Goal: Task Accomplishment & Management: Manage account settings

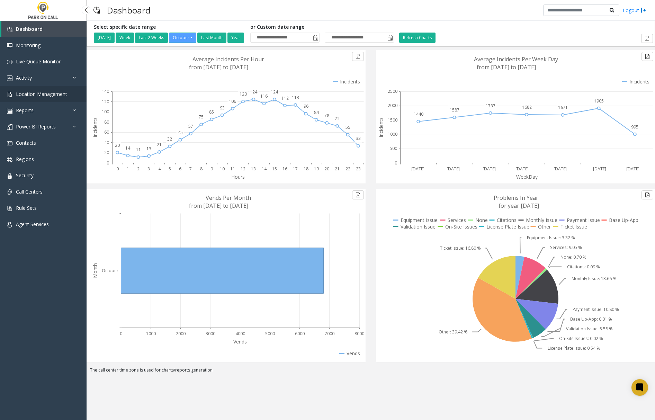
click at [28, 97] on link "Location Management" at bounding box center [43, 94] width 87 height 16
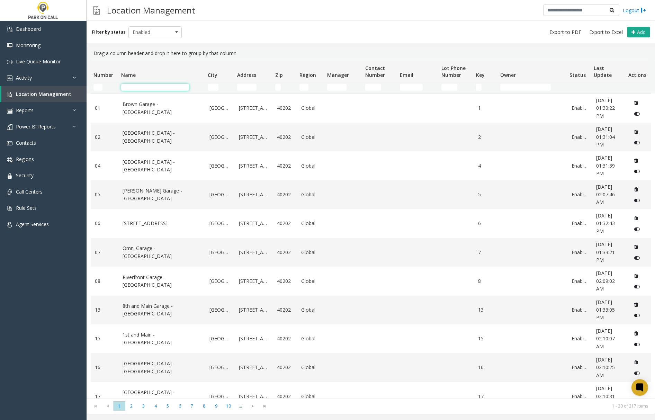
click at [144, 87] on input "Name Filter" at bounding box center [155, 87] width 68 height 7
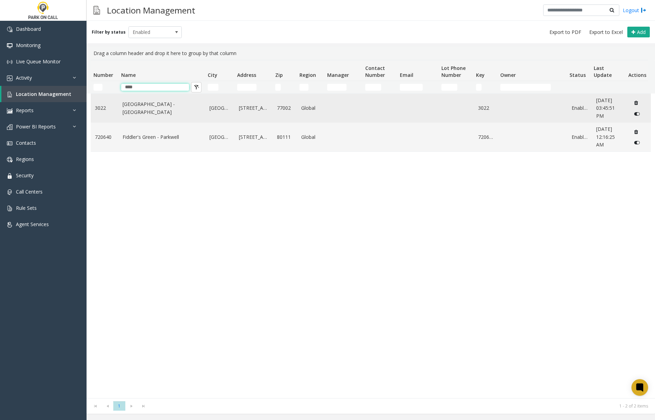
type input "****"
click at [153, 111] on link "Green Street - Raffle Parking" at bounding box center [162, 108] width 78 height 16
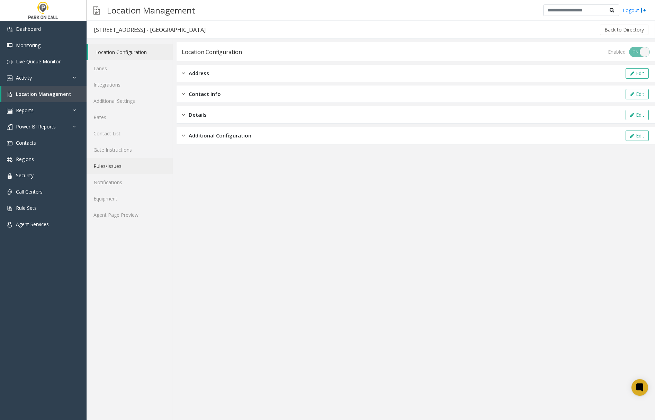
click at [111, 167] on link "Rules/Issues" at bounding box center [130, 166] width 86 height 16
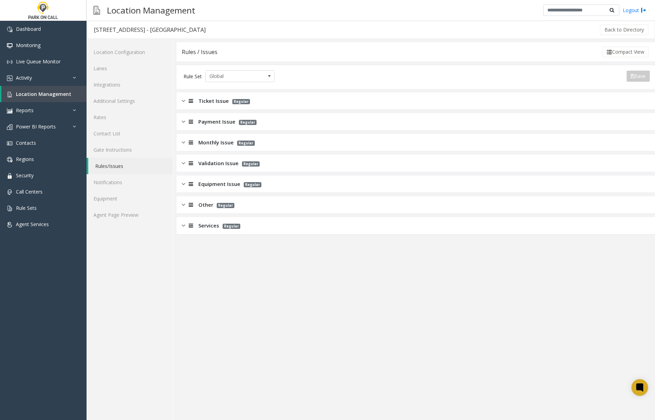
click at [182, 227] on img at bounding box center [183, 226] width 3 height 8
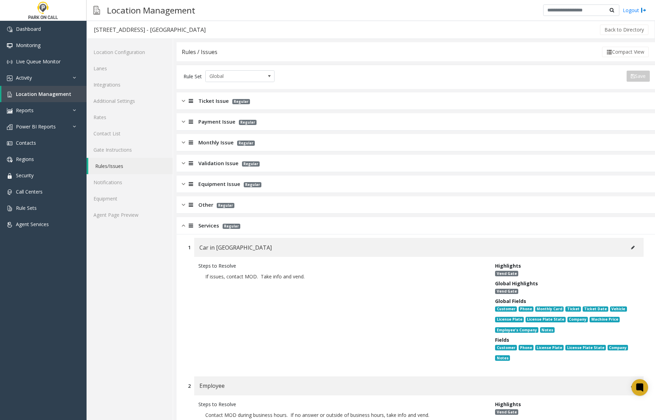
click at [182, 224] on img at bounding box center [183, 226] width 3 height 8
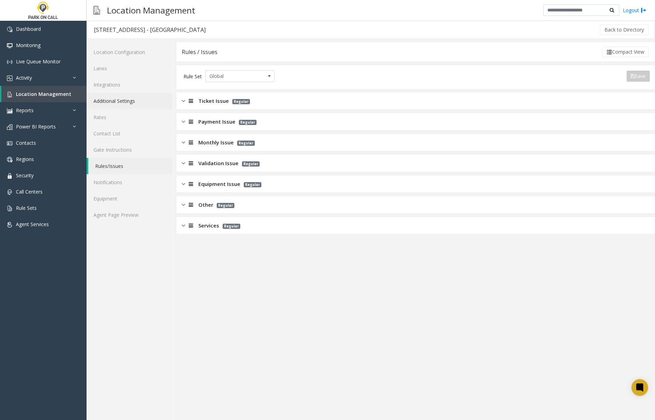
click at [109, 101] on link "Additional Settings" at bounding box center [130, 101] width 86 height 16
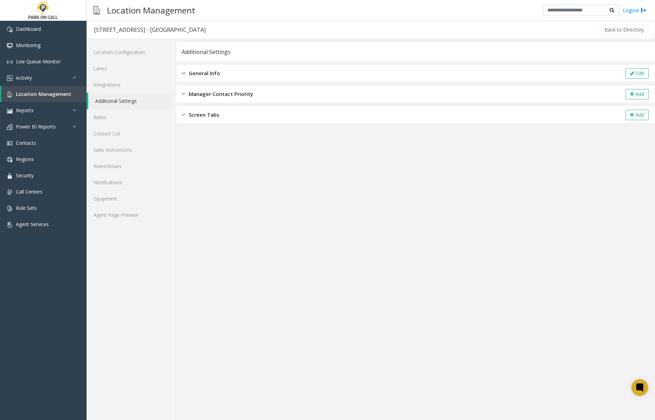
click at [184, 74] on img at bounding box center [183, 73] width 3 height 8
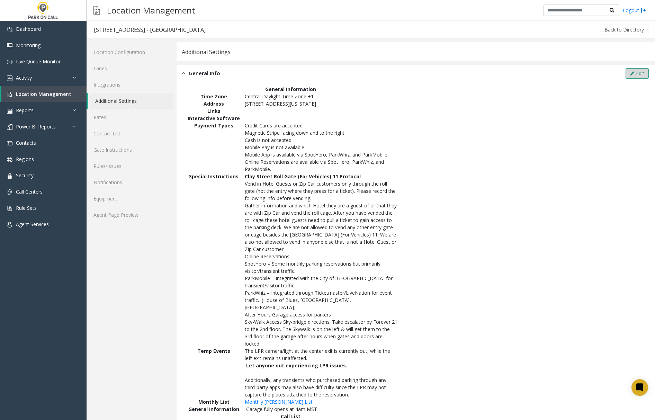
click at [636, 73] on button "Edit" at bounding box center [637, 73] width 23 height 10
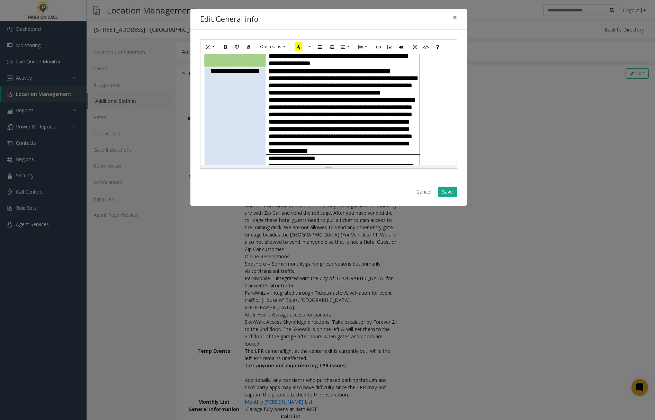
scroll to position [231, 0]
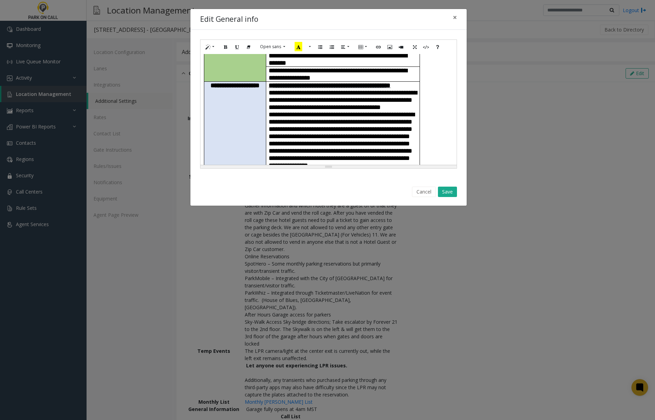
click at [600, 414] on div "**********" at bounding box center [327, 210] width 655 height 420
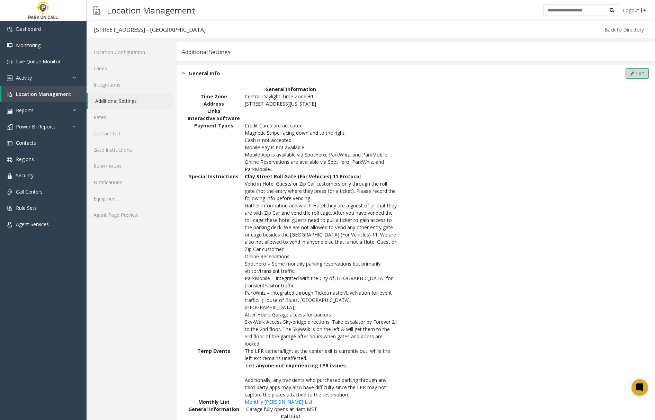
click at [630, 73] on icon at bounding box center [632, 73] width 4 height 5
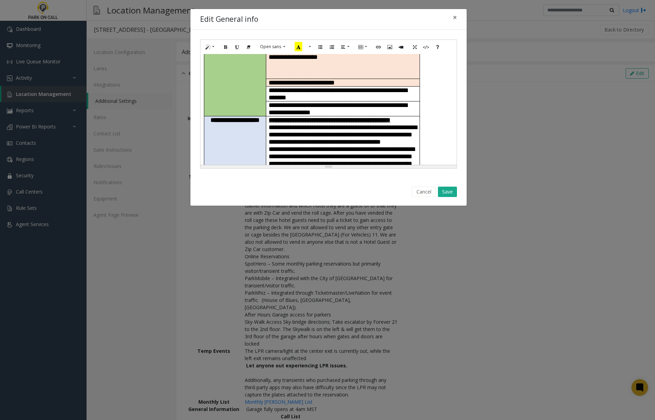
scroll to position [622, 0]
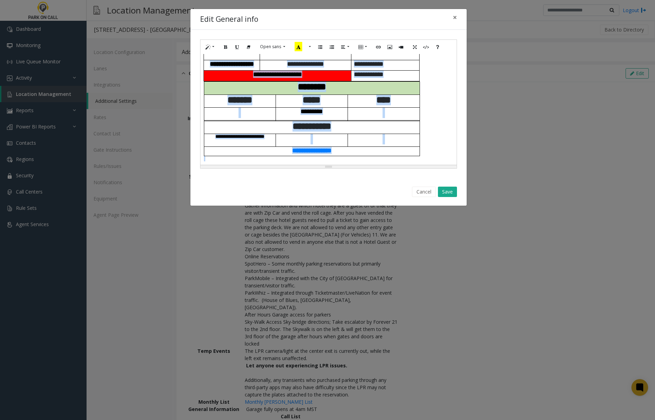
drag, startPoint x: 202, startPoint y: 57, endPoint x: 492, endPoint y: 305, distance: 381.9
click at [492, 305] on div "**********" at bounding box center [327, 210] width 655 height 420
paste div
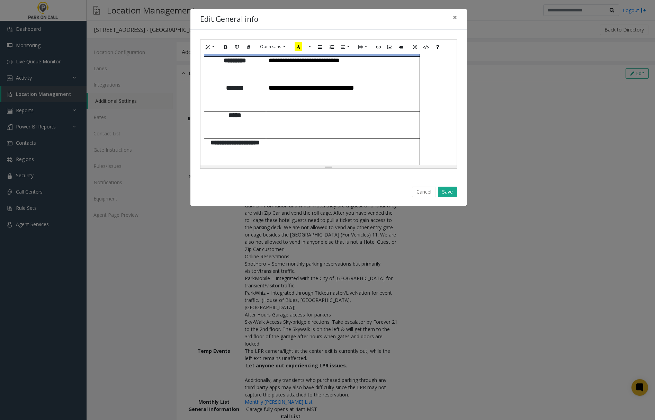
scroll to position [0, 0]
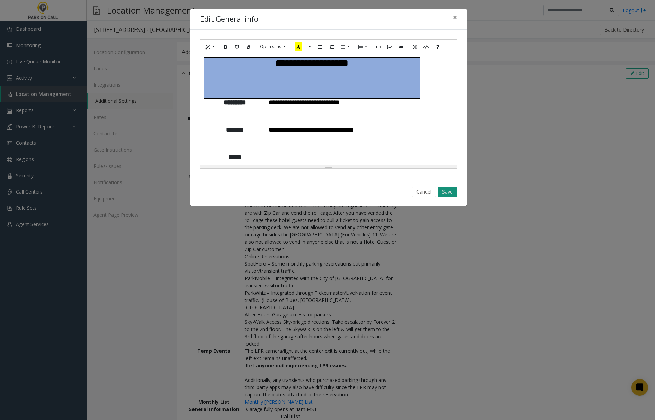
click at [455, 193] on button "Save" at bounding box center [447, 192] width 19 height 10
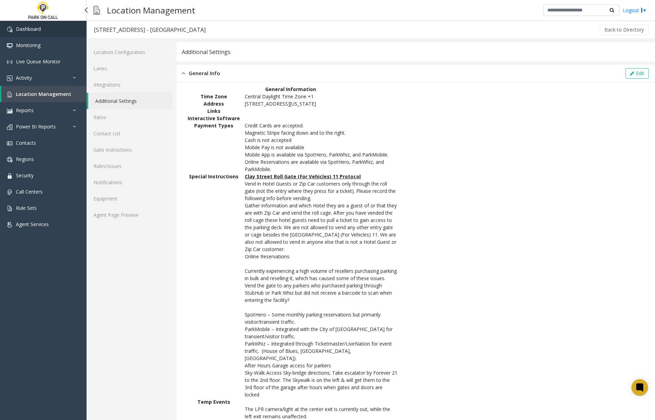
click at [39, 28] on span "Dashboard" at bounding box center [28, 29] width 25 height 7
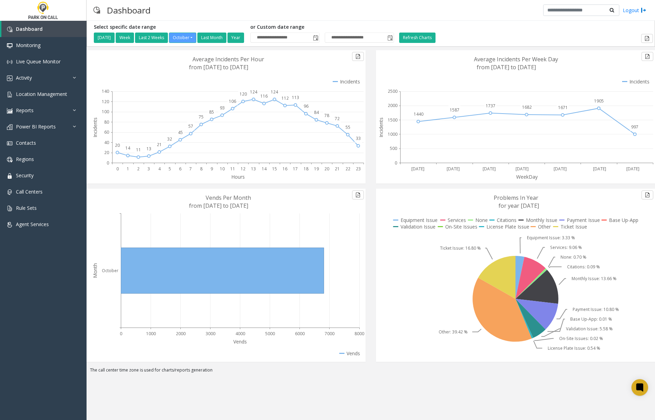
click at [411, 387] on div "**********" at bounding box center [371, 220] width 569 height 399
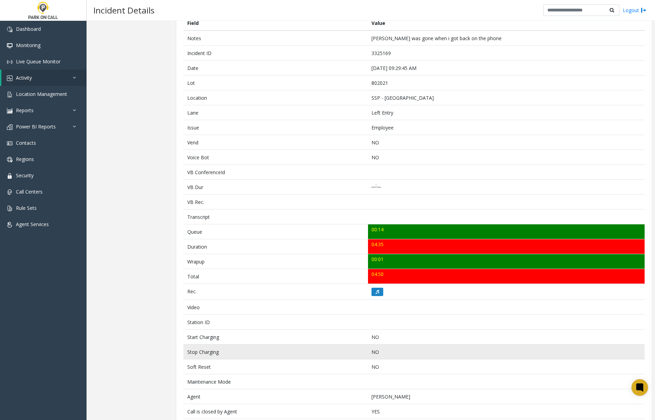
scroll to position [67, 0]
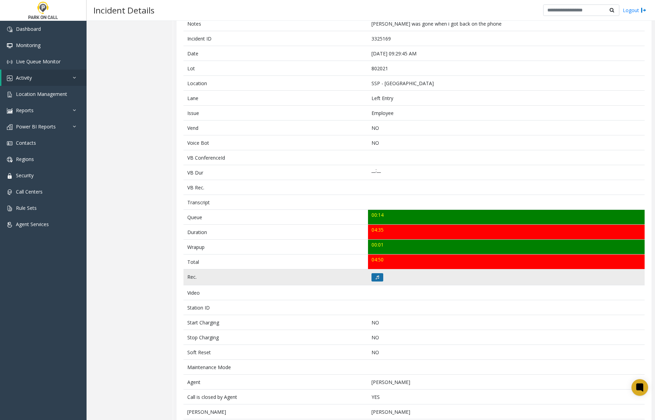
click at [376, 279] on icon at bounding box center [377, 277] width 3 height 4
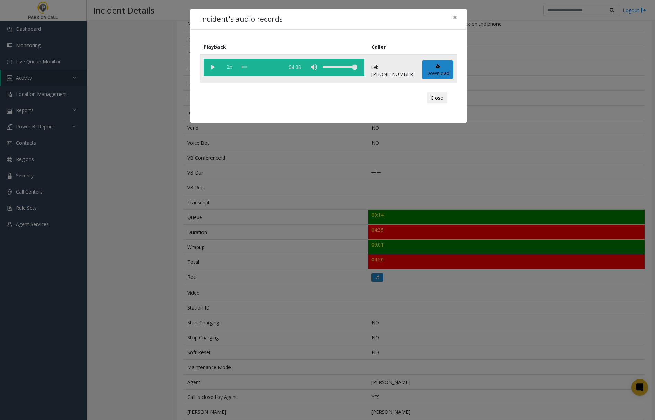
click at [214, 65] on vg-play-pause at bounding box center [212, 67] width 17 height 17
click at [242, 67] on div "scrub bar" at bounding box center [261, 67] width 39 height 17
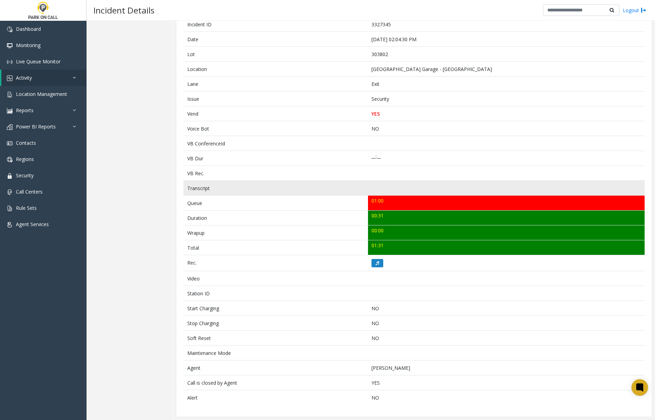
scroll to position [85, 0]
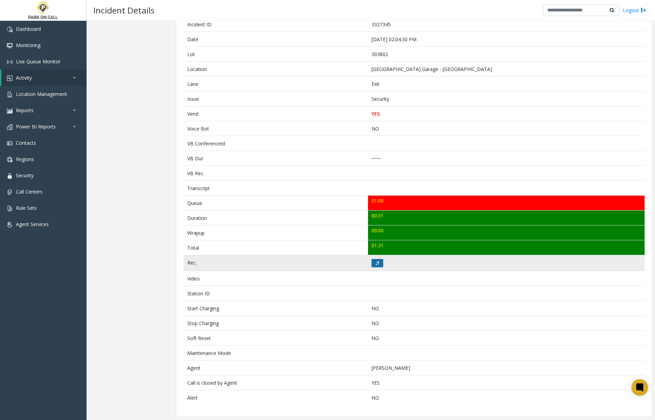
click at [379, 262] on button at bounding box center [378, 263] width 12 height 8
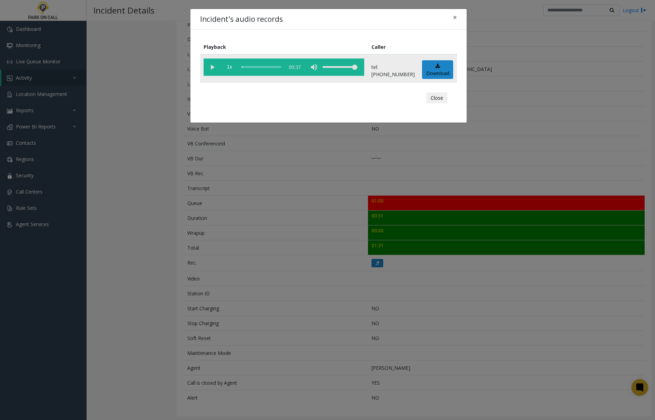
click at [211, 66] on vg-play-pause at bounding box center [212, 67] width 17 height 17
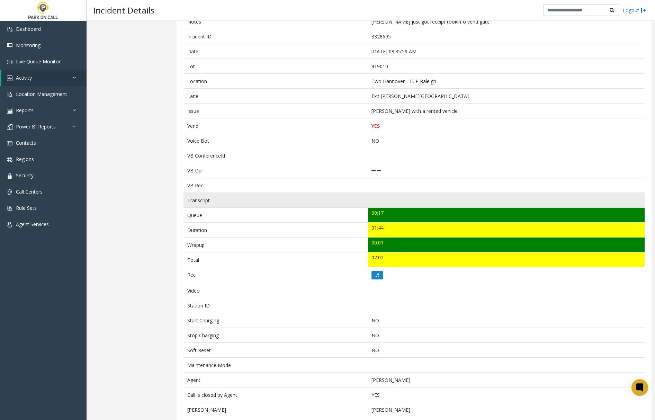
scroll to position [46, 0]
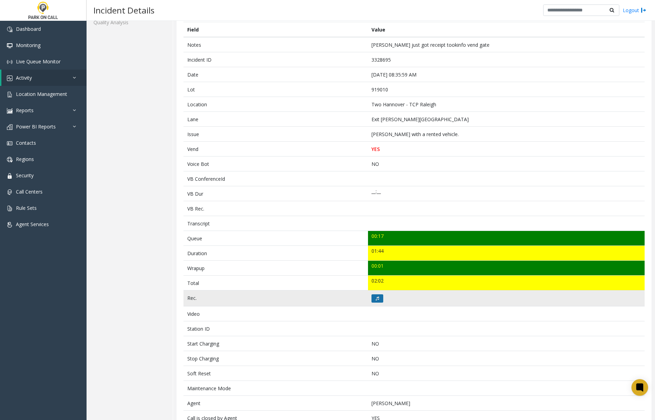
click at [379, 301] on button at bounding box center [378, 298] width 12 height 8
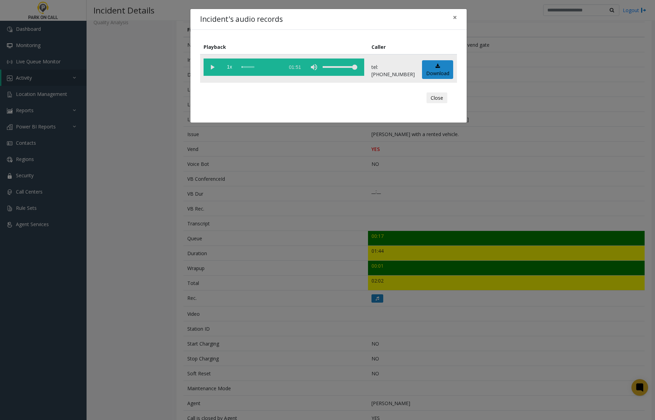
click at [211, 68] on vg-play-pause at bounding box center [212, 67] width 17 height 17
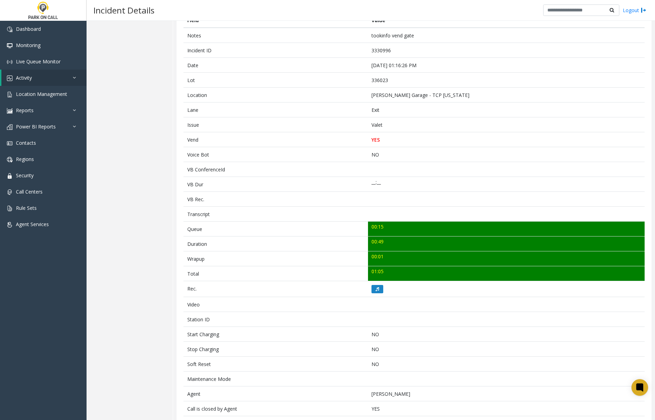
scroll to position [37, 0]
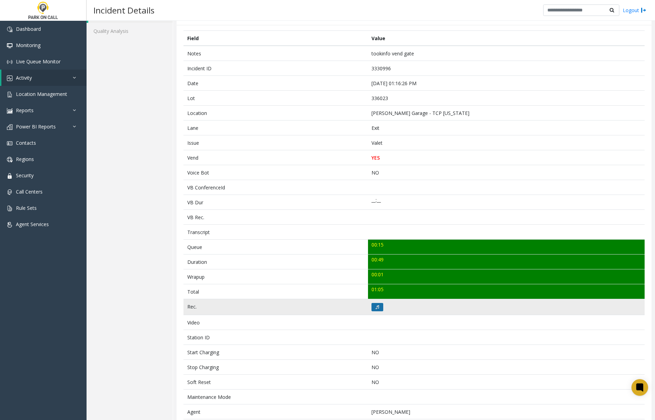
click at [372, 309] on button at bounding box center [378, 307] width 12 height 8
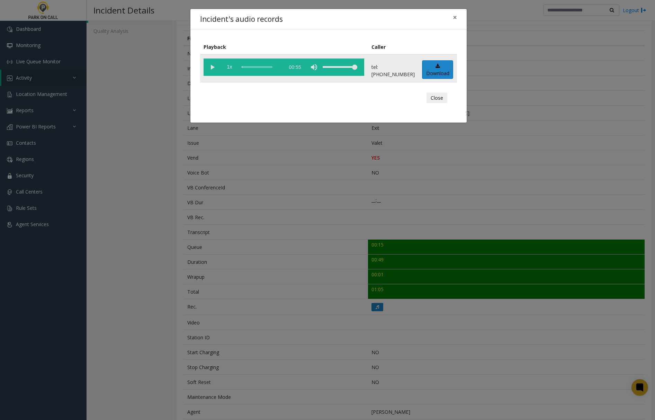
click at [215, 66] on vg-play-pause at bounding box center [212, 67] width 17 height 17
drag, startPoint x: 453, startPoint y: 16, endPoint x: 449, endPoint y: 36, distance: 20.5
click at [453, 16] on span "×" at bounding box center [455, 17] width 4 height 10
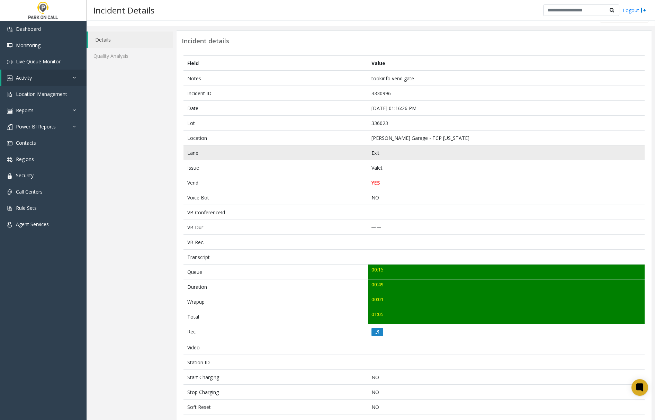
scroll to position [0, 0]
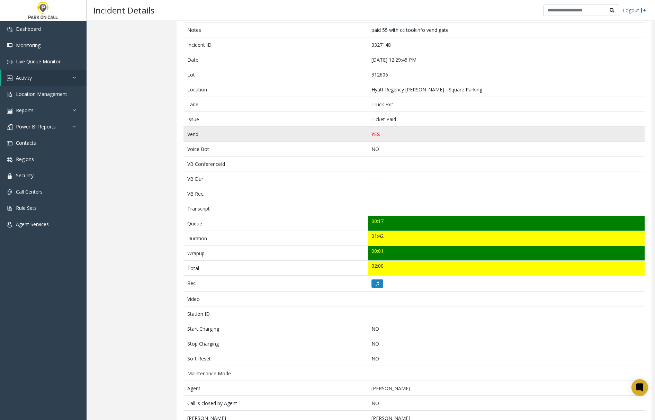
scroll to position [46, 0]
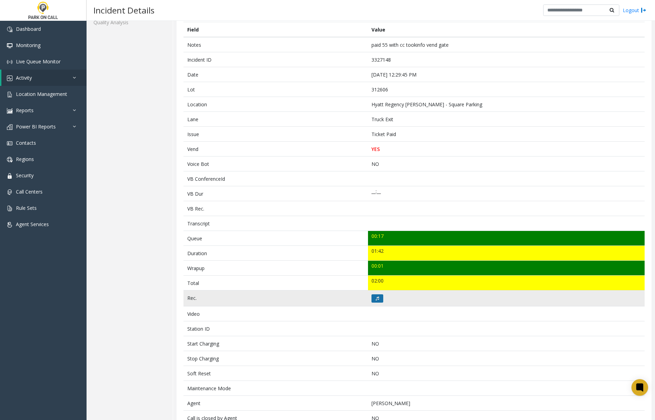
click at [372, 299] on button at bounding box center [378, 298] width 12 height 8
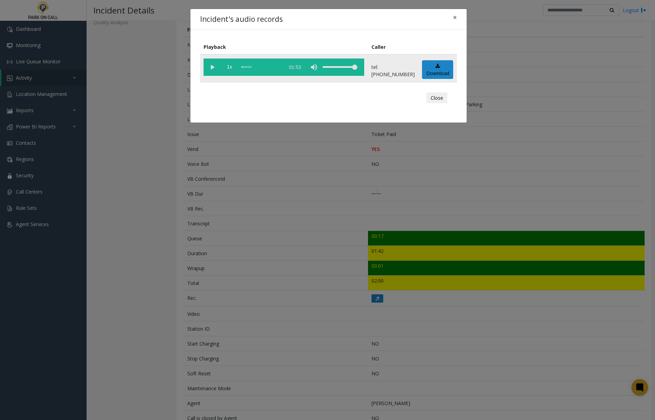
click at [211, 68] on vg-play-pause at bounding box center [212, 67] width 17 height 17
click at [455, 16] on span "×" at bounding box center [455, 17] width 4 height 10
